Goal: Task Accomplishment & Management: Manage account settings

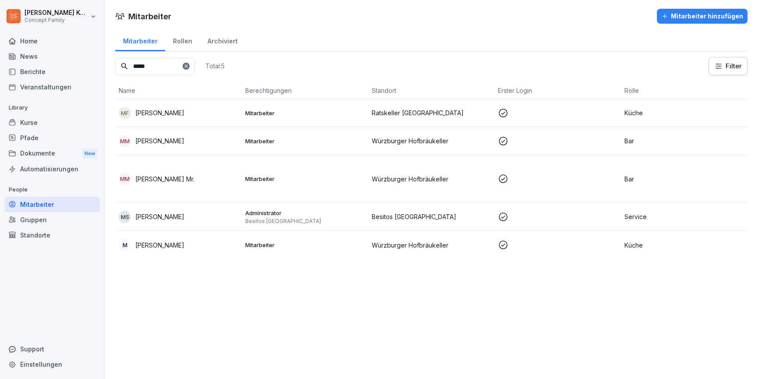
click at [41, 124] on div "Kurse" at bounding box center [51, 122] width 95 height 15
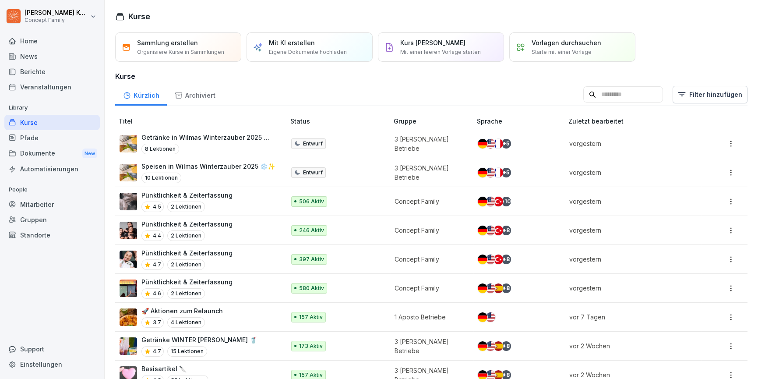
click at [621, 100] on input at bounding box center [623, 94] width 80 height 17
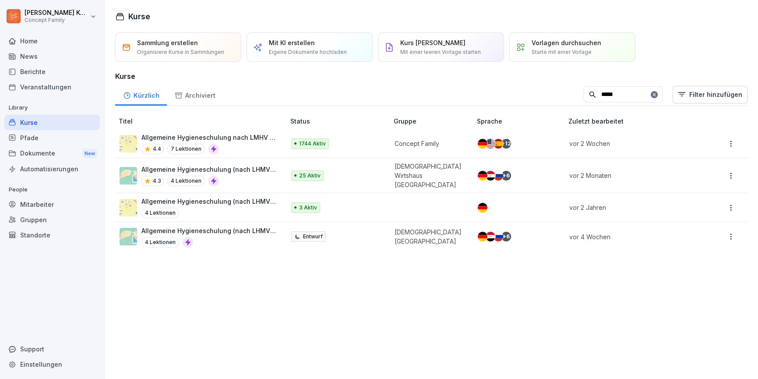
type input "*****"
click at [266, 149] on div "4.4 7 Lektionen" at bounding box center [208, 149] width 135 height 11
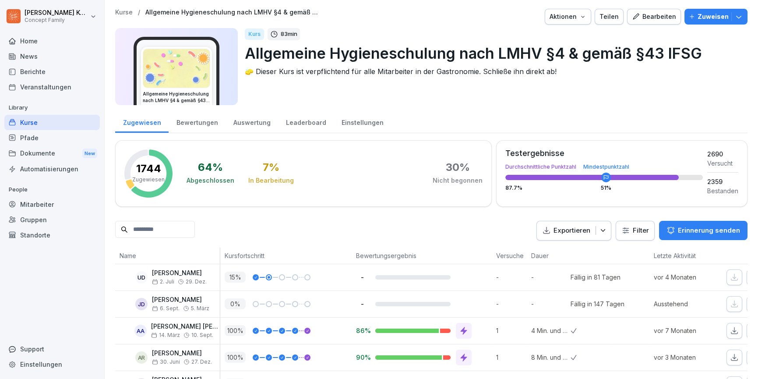
click at [642, 21] on div "Bearbeiten" at bounding box center [654, 17] width 44 height 10
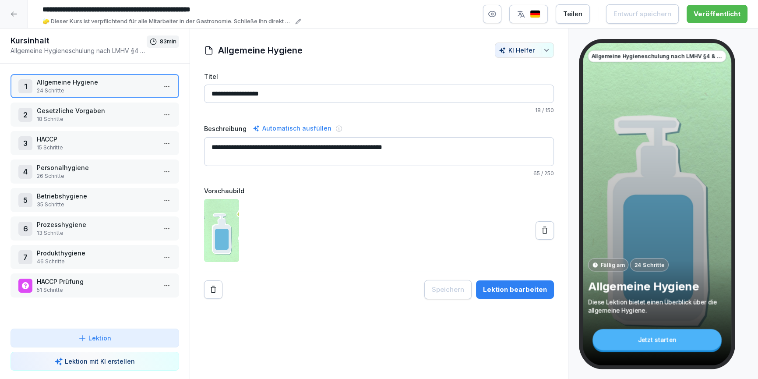
click at [13, 17] on icon at bounding box center [14, 14] width 7 height 7
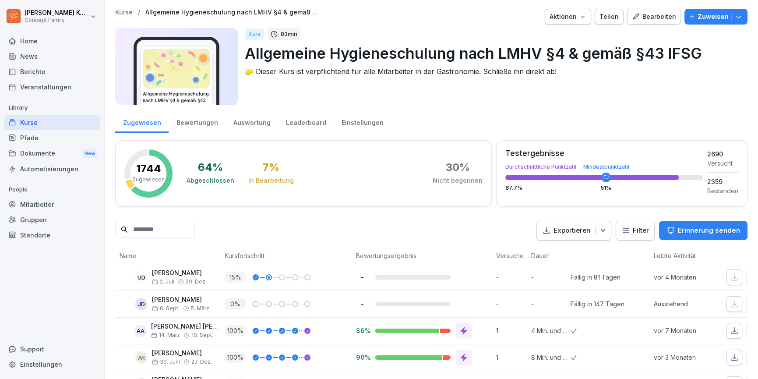
click at [359, 130] on div "Einstellungen" at bounding box center [362, 121] width 57 height 22
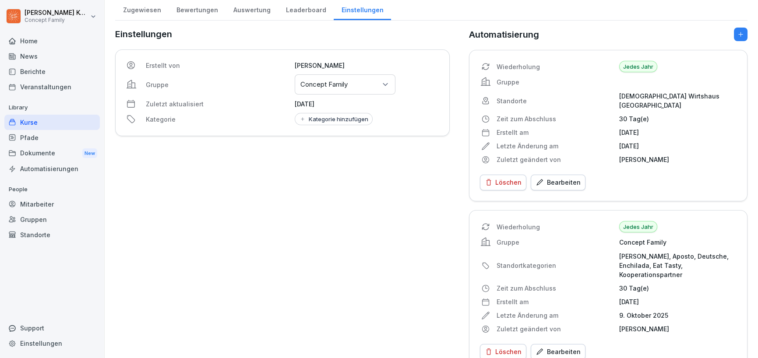
scroll to position [112, 0]
drag, startPoint x: 647, startPoint y: 272, endPoint x: 615, endPoint y: 272, distance: 32.0
click at [615, 272] on div "Wiederholung Jedes Jahr Gruppe Concept Family Standortkategorien [PERSON_NAME],…" at bounding box center [608, 278] width 257 height 113
click at [678, 241] on div "Wiederholung Jedes Jahr Gruppe Concept Family Standortkategorien [PERSON_NAME],…" at bounding box center [608, 278] width 257 height 113
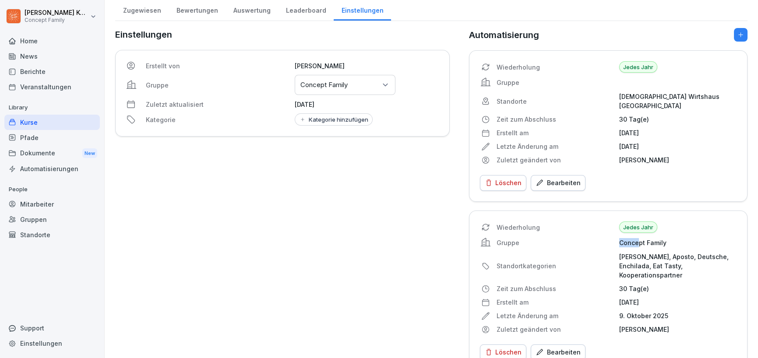
drag, startPoint x: 639, startPoint y: 229, endPoint x: 620, endPoint y: 232, distance: 19.0
click at [620, 238] on p "Concept Family" at bounding box center [677, 242] width 117 height 9
click at [632, 238] on p "Concept Family" at bounding box center [677, 242] width 117 height 9
drag, startPoint x: 668, startPoint y: 233, endPoint x: 611, endPoint y: 237, distance: 57.5
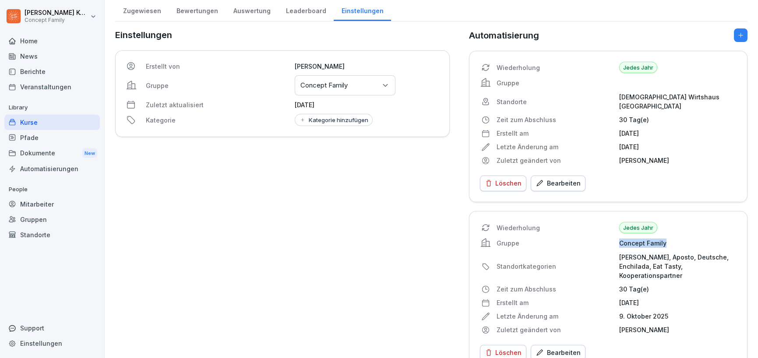
click at [611, 237] on div "Wiederholung Jedes Jahr Gruppe Concept Family Standortkategorien [PERSON_NAME],…" at bounding box center [608, 278] width 257 height 113
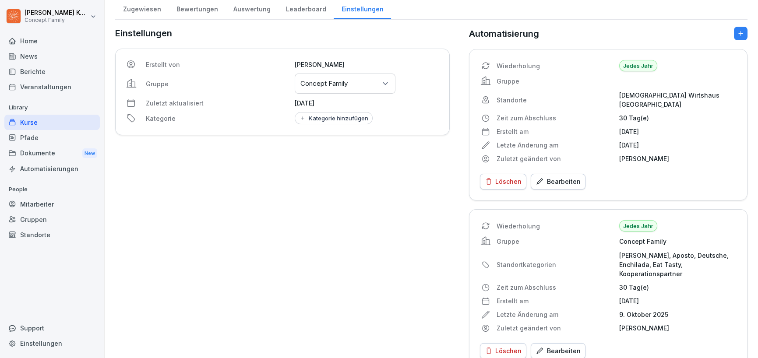
click at [674, 283] on p "30 Tag(e)" at bounding box center [677, 287] width 117 height 9
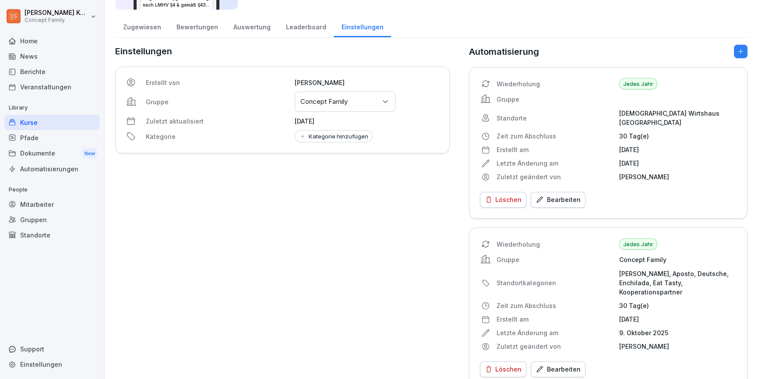
scroll to position [95, 0]
click at [40, 201] on div "Mitarbeiter" at bounding box center [51, 204] width 95 height 15
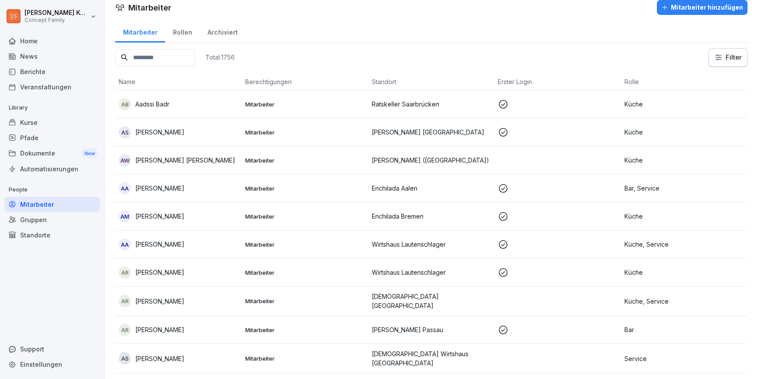
click at [170, 57] on input at bounding box center [155, 57] width 80 height 17
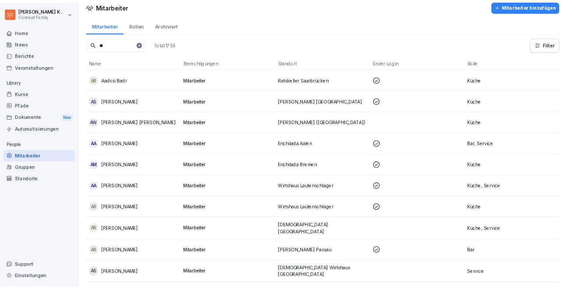
scroll to position [0, 0]
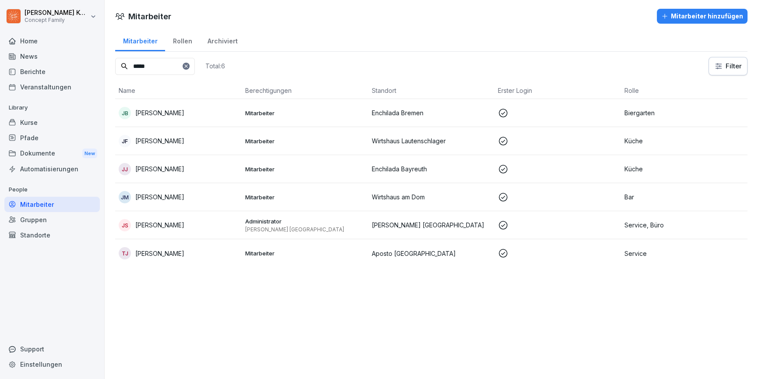
type input "*****"
click at [195, 228] on div "JS [PERSON_NAME]" at bounding box center [179, 225] width 120 height 12
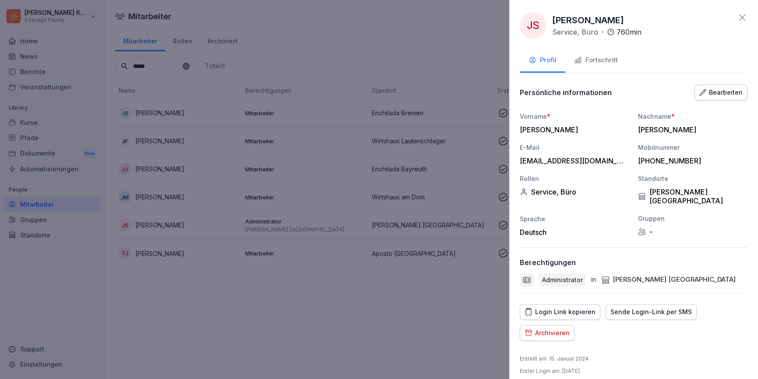
click at [740, 17] on icon at bounding box center [742, 17] width 11 height 11
